Goal: Navigation & Orientation: Find specific page/section

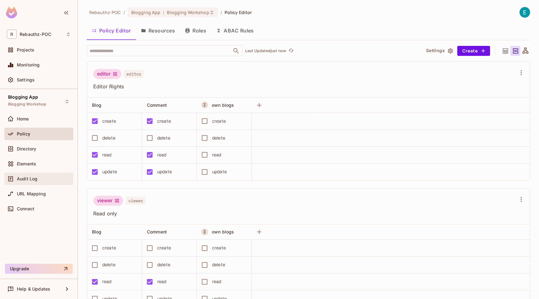
click at [30, 179] on span "Audit Log" at bounding box center [27, 178] width 21 height 5
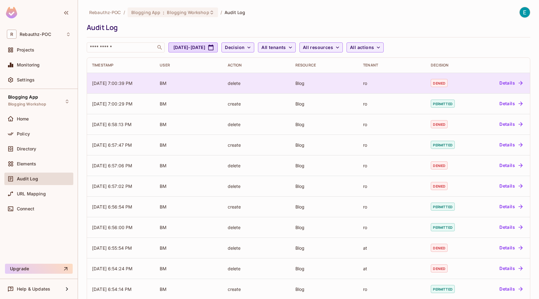
click at [179, 84] on div "BM" at bounding box center [189, 83] width 58 height 6
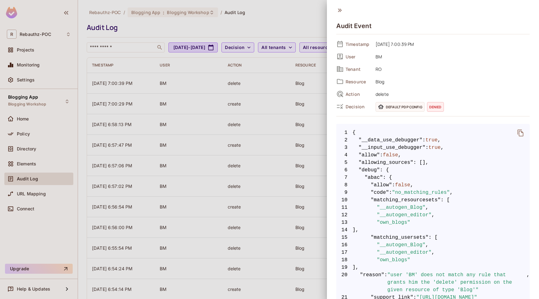
click at [192, 98] on div at bounding box center [269, 149] width 539 height 299
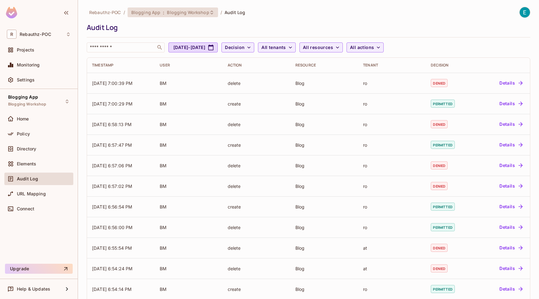
click at [169, 12] on span "Blogging Workshop" at bounding box center [188, 12] width 42 height 6
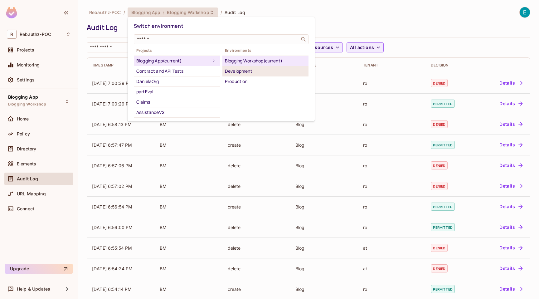
click at [247, 72] on div "Development" at bounding box center [265, 70] width 81 height 7
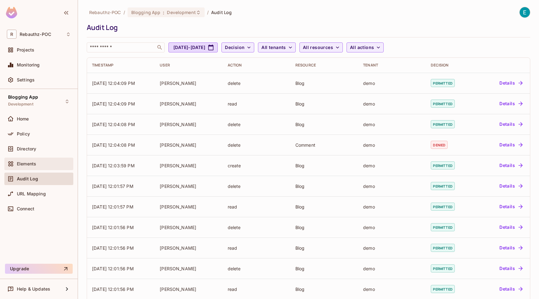
click at [29, 160] on div "Elements" at bounding box center [39, 163] width 64 height 7
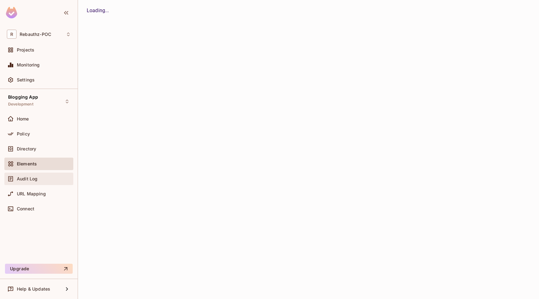
click at [29, 176] on span "Audit Log" at bounding box center [27, 178] width 21 height 5
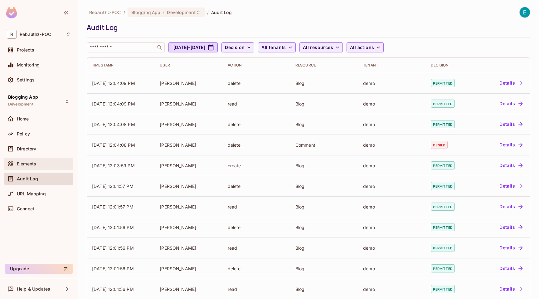
click at [33, 162] on span "Elements" at bounding box center [26, 163] width 19 height 5
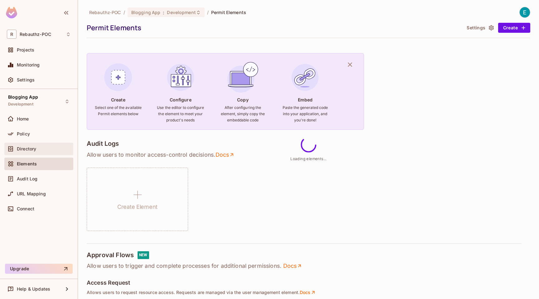
click at [30, 148] on span "Directory" at bounding box center [26, 148] width 19 height 5
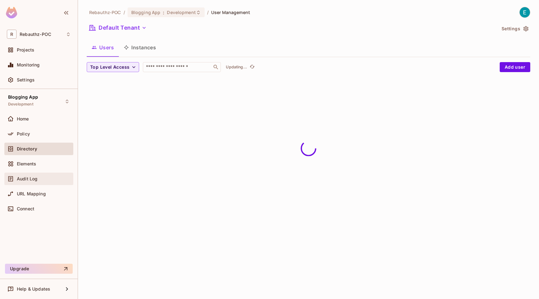
click at [26, 178] on span "Audit Log" at bounding box center [27, 178] width 21 height 5
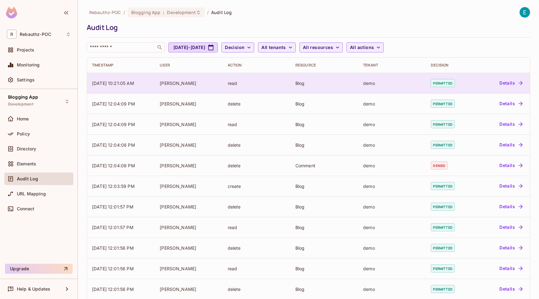
click at [197, 79] on td "[PERSON_NAME]" at bounding box center [189, 83] width 68 height 21
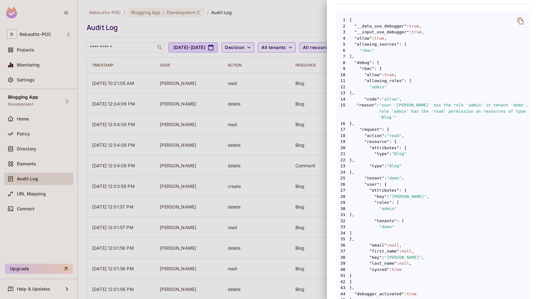
scroll to position [111, 0]
